Goal: Use online tool/utility: Utilize a website feature to perform a specific function

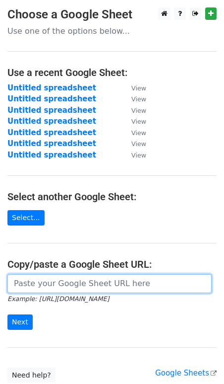
click at [53, 283] on input "url" at bounding box center [109, 283] width 205 height 19
paste input "https://docs.google.com/spreadsheets/d/1ElQO0OTNB86YKHZMvBbqdc6x_Tm4zX-BEJtXs_O…"
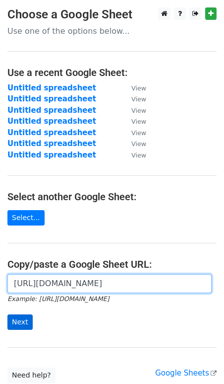
type input "https://docs.google.com/spreadsheets/d/1ElQO0OTNB86YKHZMvBbqdc6x_Tm4zX-BEJtXs_O…"
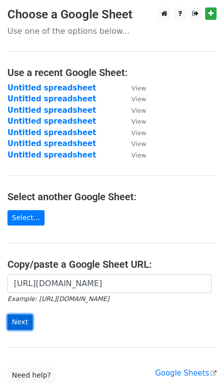
click at [25, 315] on input "Next" at bounding box center [19, 321] width 25 height 15
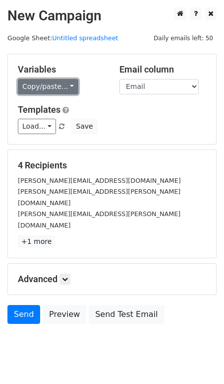
click at [44, 88] on link "Copy/paste..." at bounding box center [48, 86] width 61 height 15
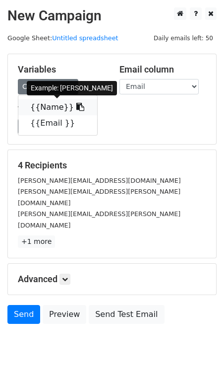
click at [41, 110] on link "{{Name}}" at bounding box center [57, 107] width 79 height 16
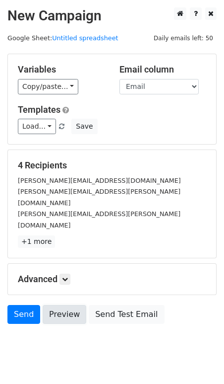
click at [68, 305] on link "Preview" at bounding box center [65, 314] width 44 height 19
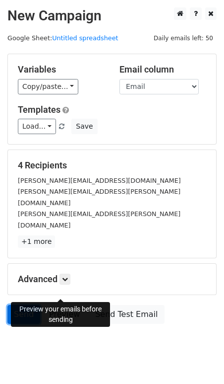
click at [21, 305] on link "Send" at bounding box center [23, 314] width 33 height 19
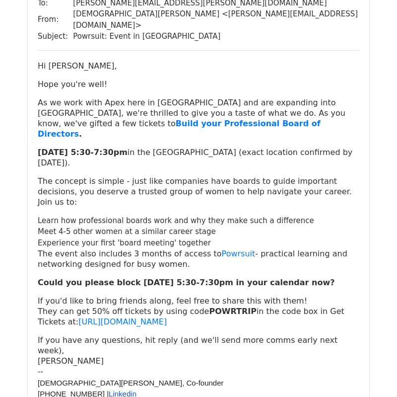
scroll to position [914, 0]
